Goal: Transaction & Acquisition: Download file/media

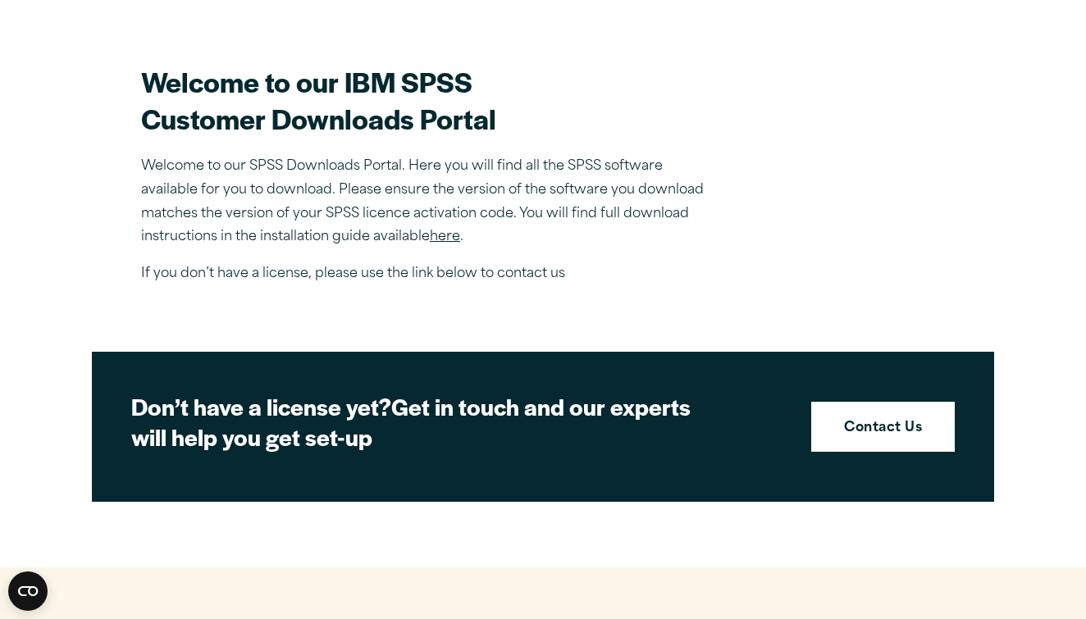
scroll to position [450, 0]
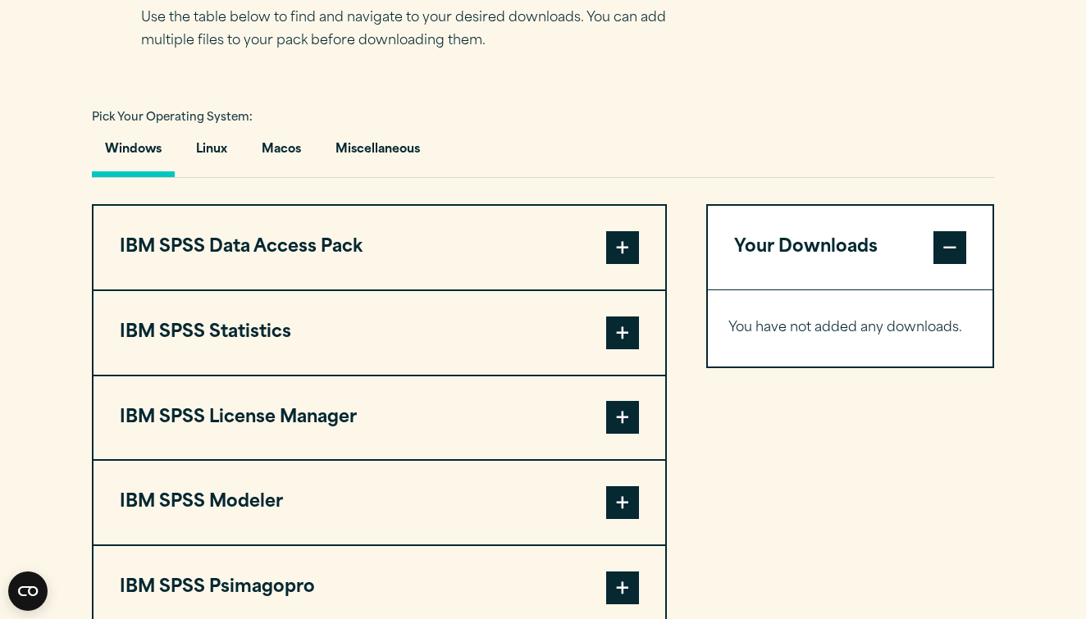
scroll to position [1132, 0]
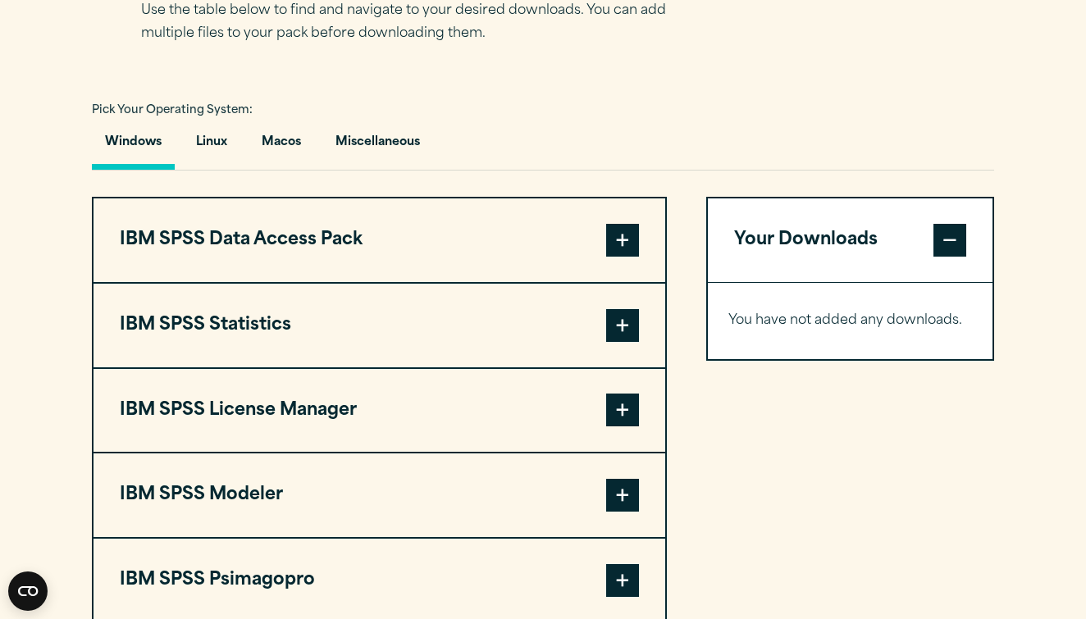
click at [290, 287] on button "IBM SPSS Statistics" at bounding box center [379, 326] width 572 height 84
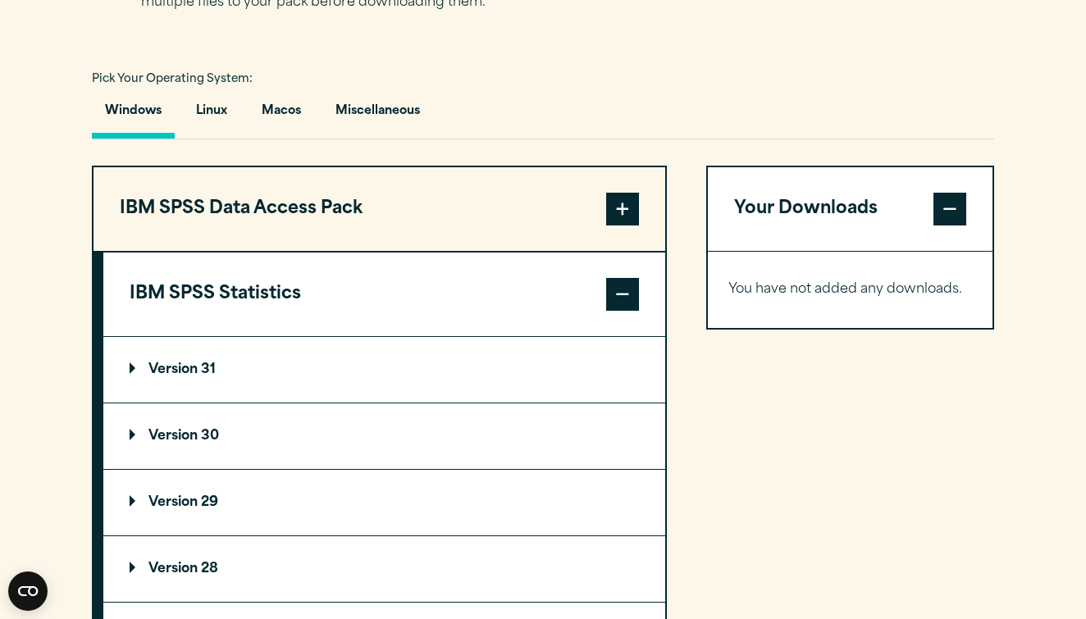
scroll to position [1171, 0]
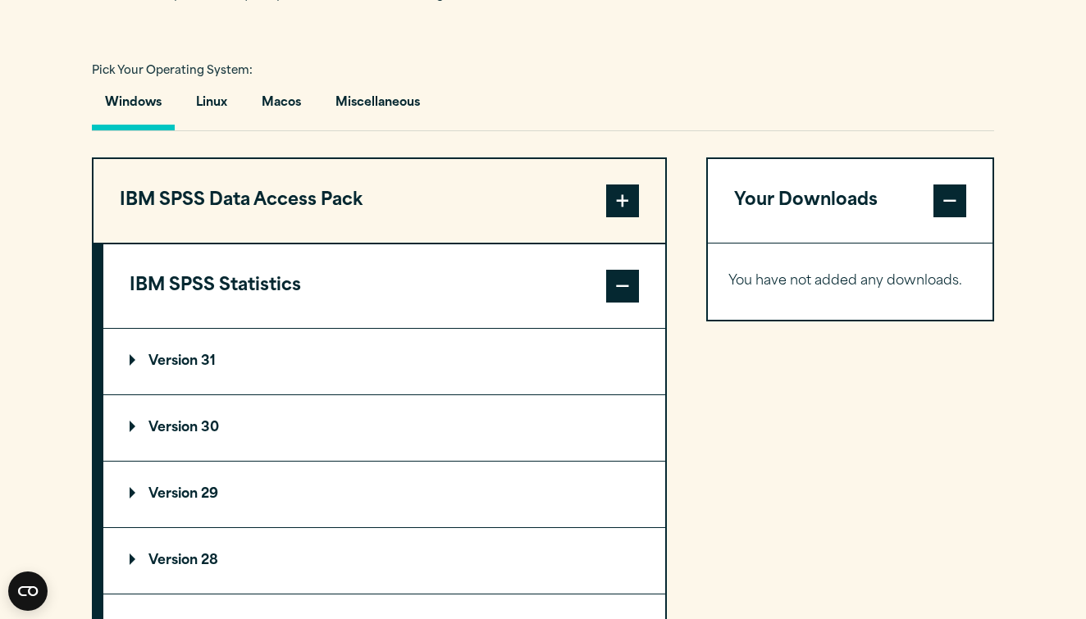
click at [230, 362] on summary "Version 31" at bounding box center [384, 362] width 562 height 66
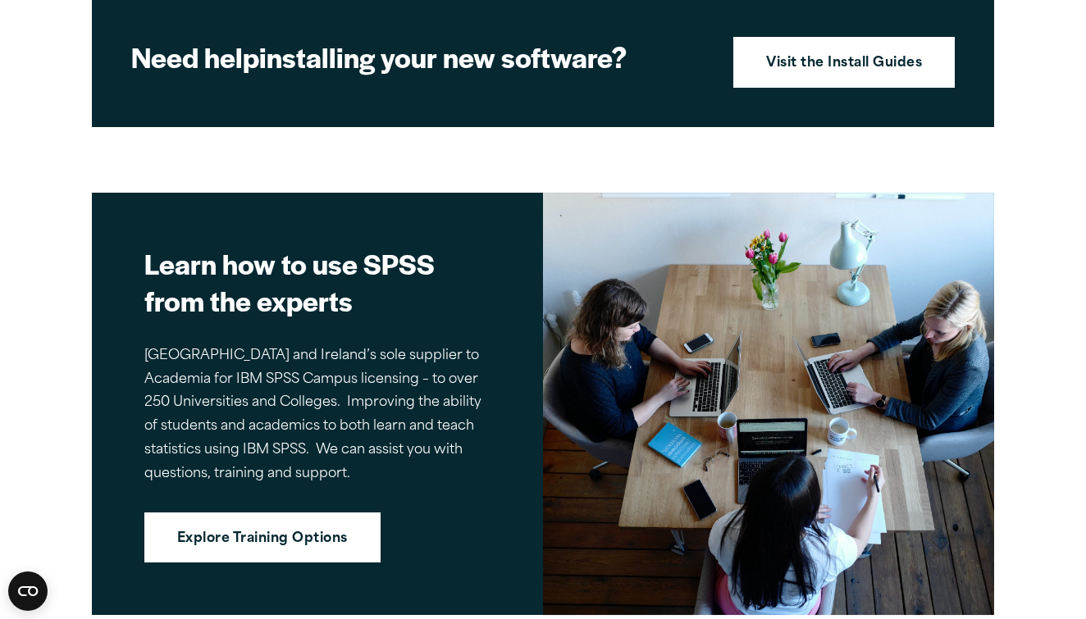
scroll to position [2563, 0]
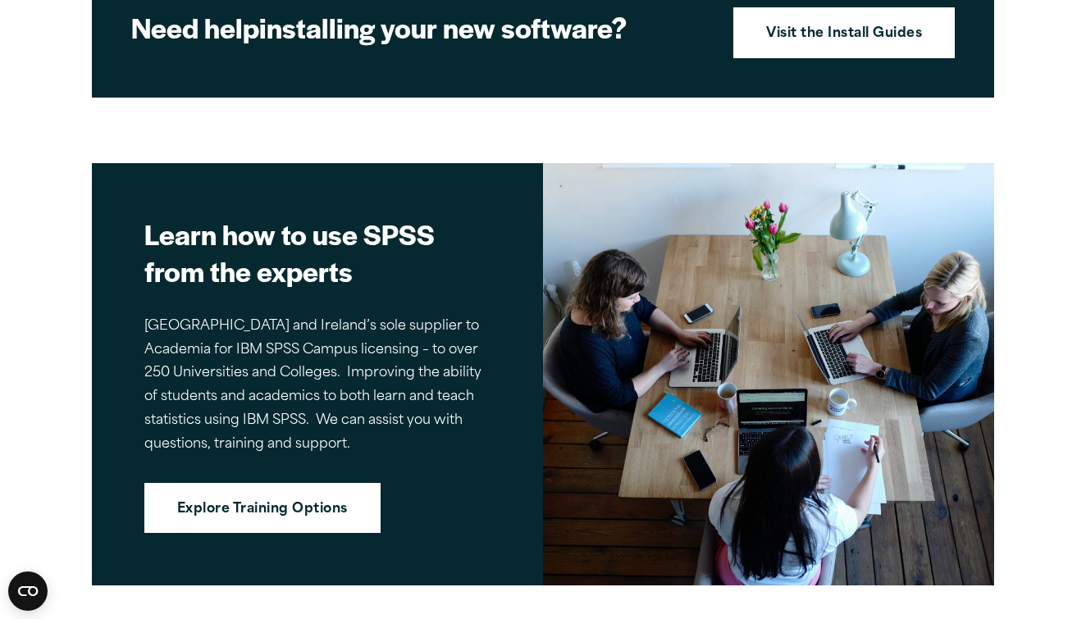
click at [945, 67] on div "Close" at bounding box center [543, 309] width 1086 height 619
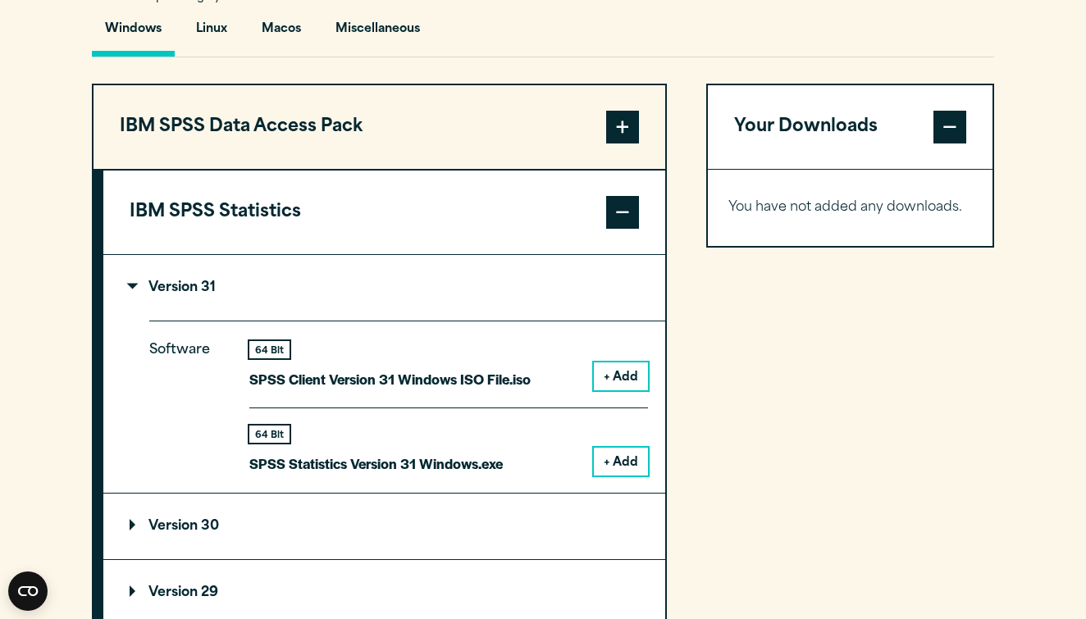
scroll to position [1239, 0]
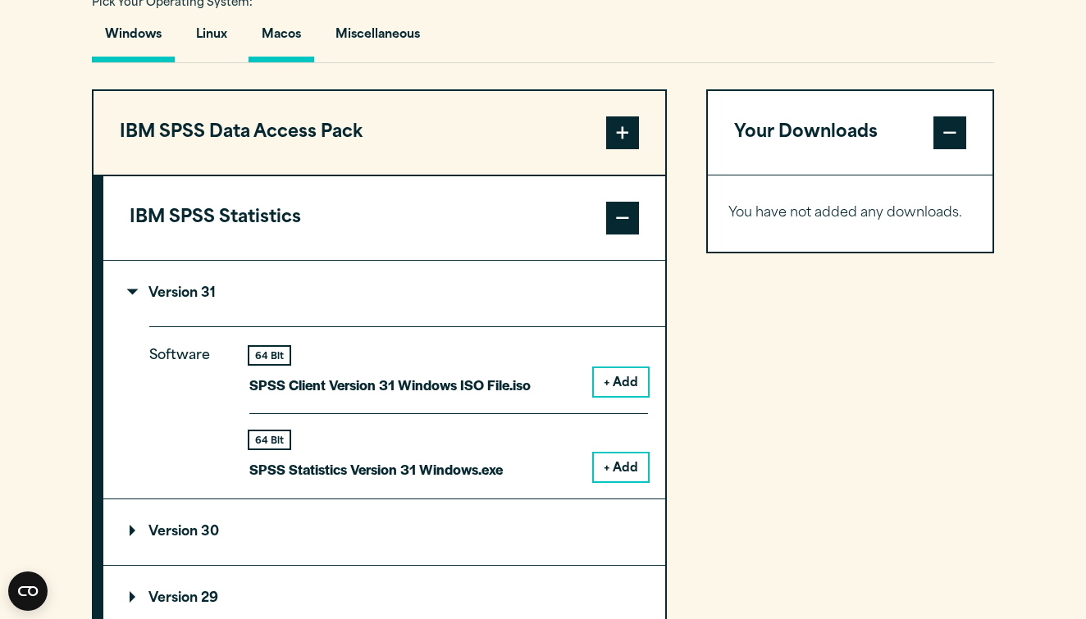
click at [298, 51] on button "Macos" at bounding box center [281, 39] width 66 height 47
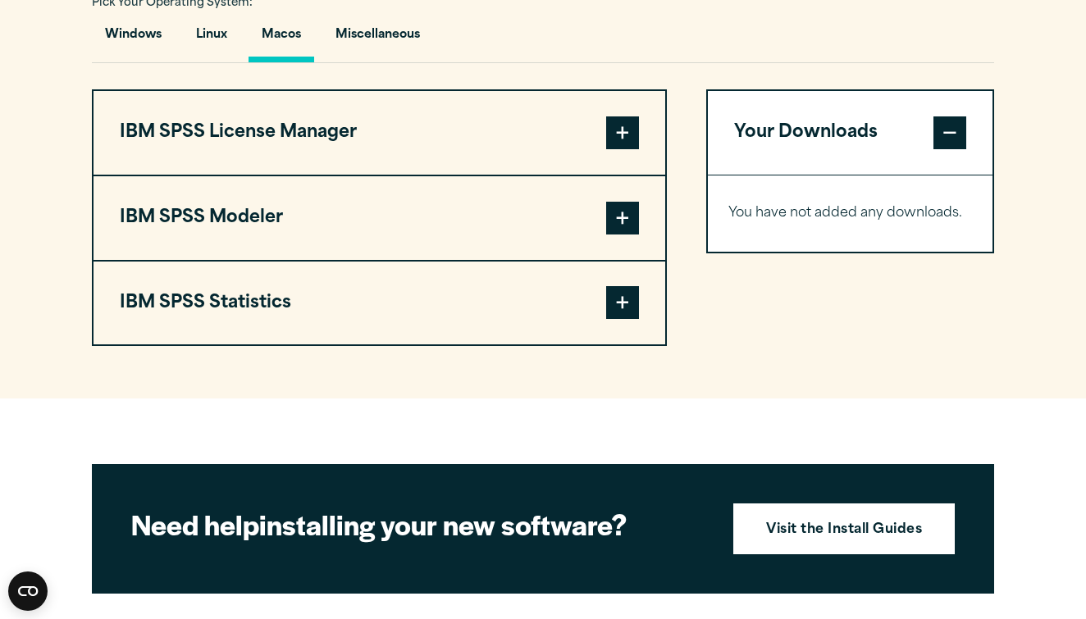
click at [249, 278] on button "IBM SPSS Statistics" at bounding box center [379, 304] width 572 height 84
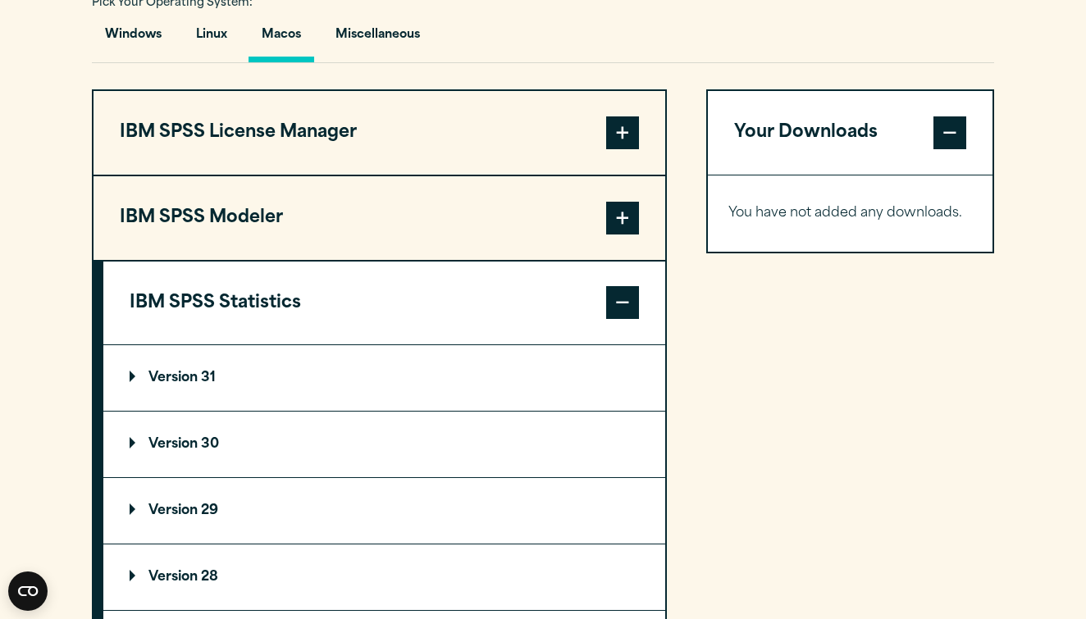
click at [226, 390] on summary "Version 31" at bounding box center [384, 378] width 562 height 66
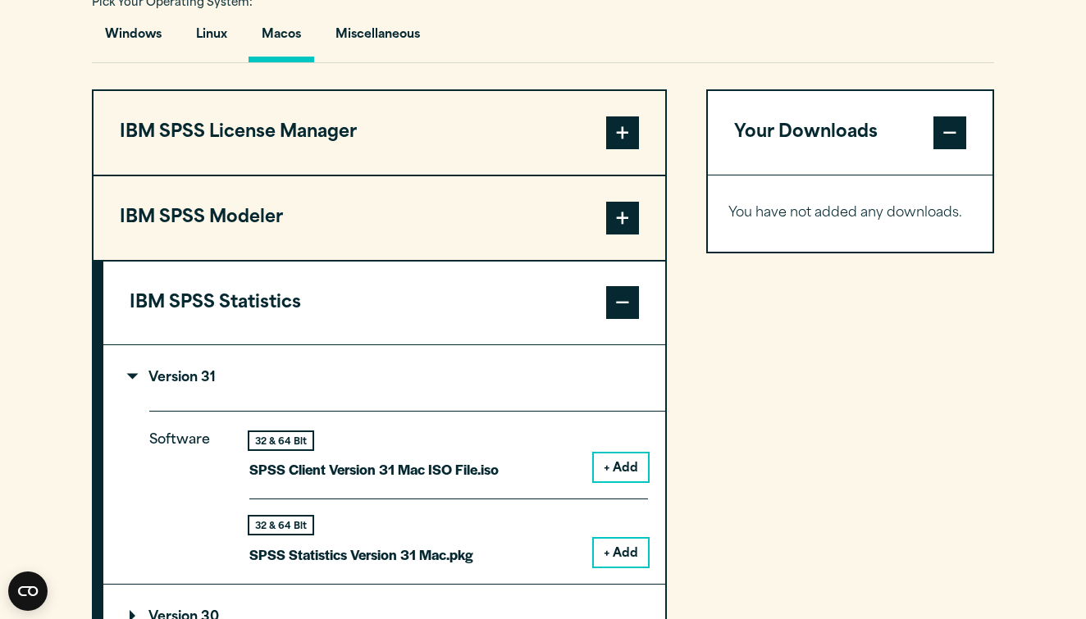
click at [613, 463] on button "+ Add" at bounding box center [621, 467] width 54 height 28
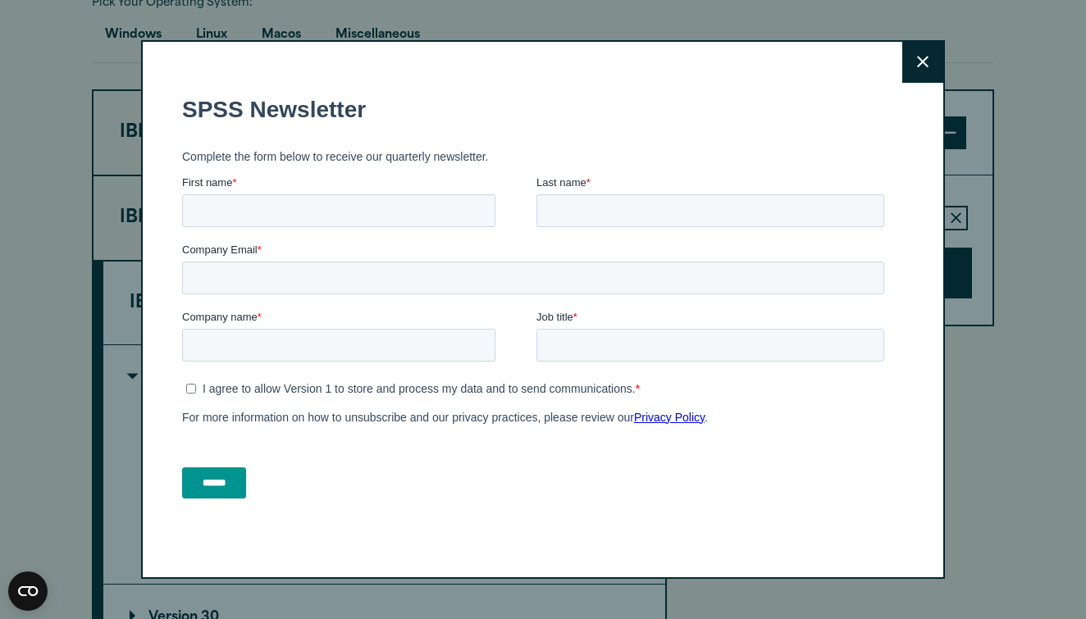
click at [916, 48] on button "Close" at bounding box center [922, 62] width 41 height 41
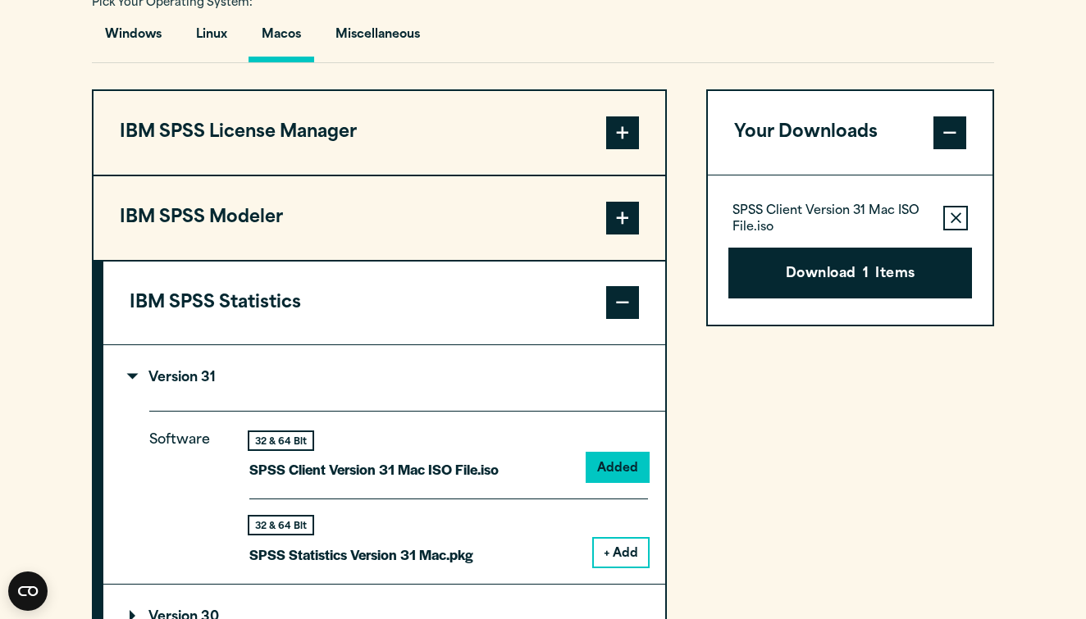
click at [954, 223] on icon "button" at bounding box center [955, 217] width 11 height 11
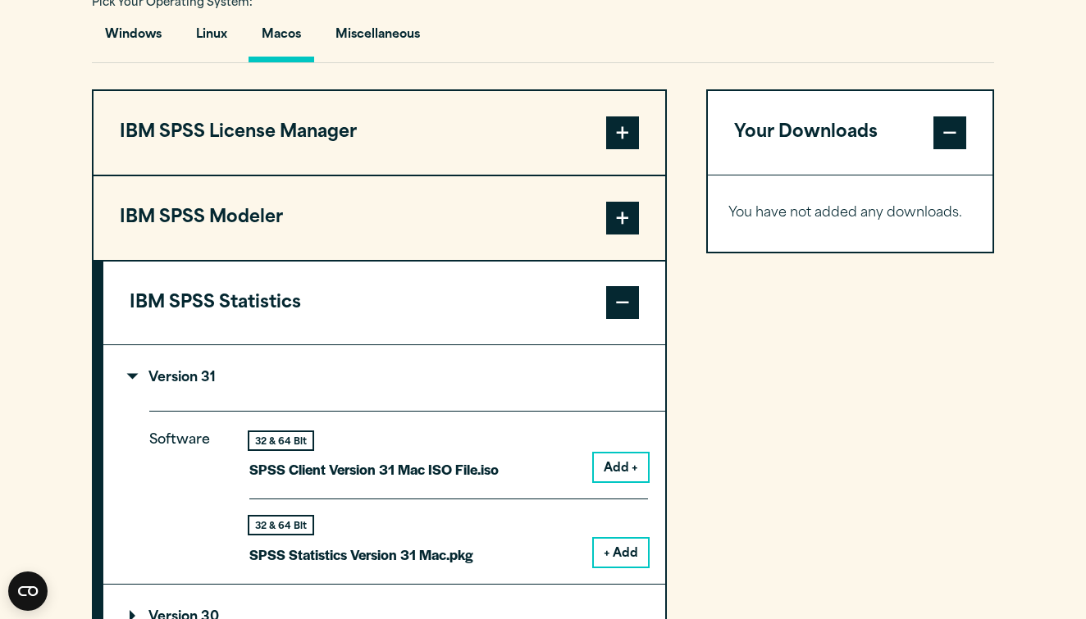
click at [615, 541] on button "+ Add" at bounding box center [621, 553] width 54 height 28
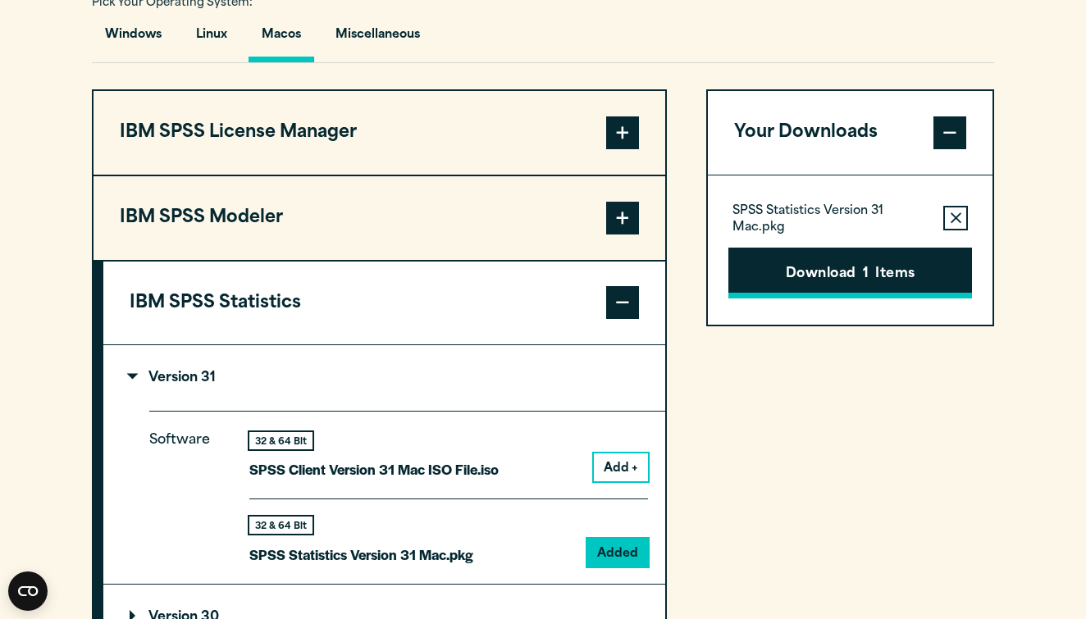
click at [864, 278] on span "1" at bounding box center [866, 274] width 6 height 21
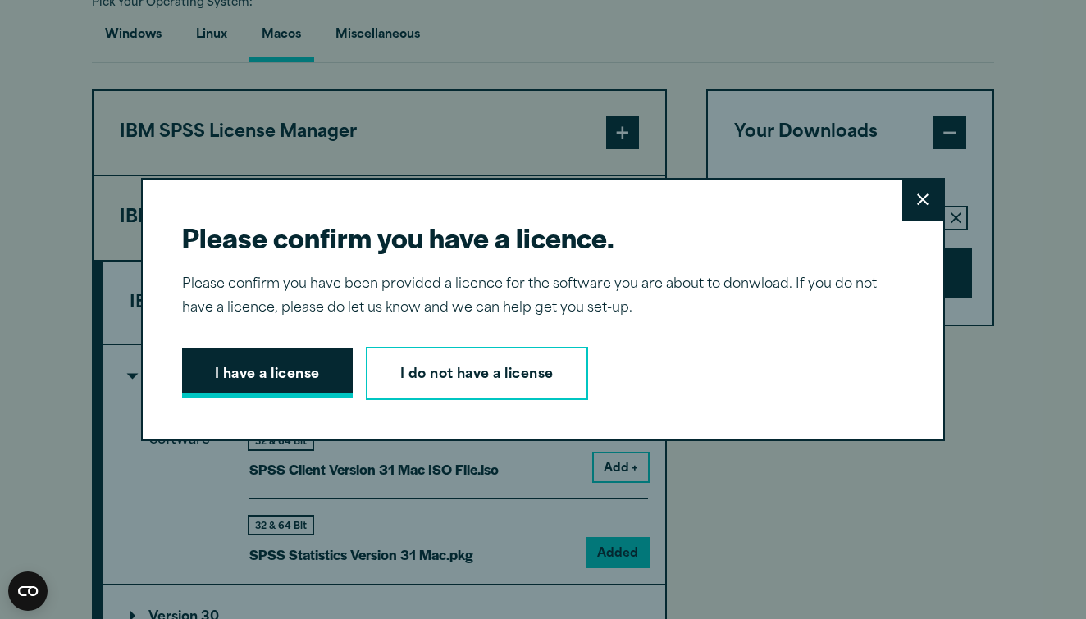
click at [330, 376] on button "I have a license" at bounding box center [267, 374] width 171 height 51
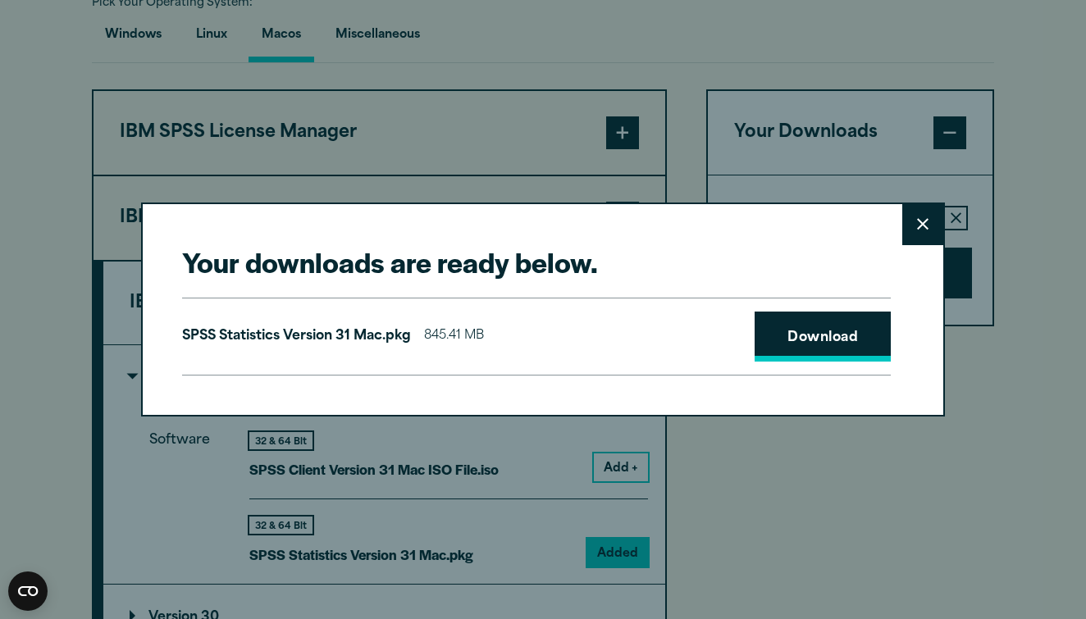
click at [785, 336] on link "Download" at bounding box center [822, 337] width 136 height 51
click at [239, 49] on div "Your downloads are ready below. Close SPSS Statistics Version 31 Mac.pkg 845.41…" at bounding box center [543, 309] width 1086 height 619
